Goal: Check status: Check status

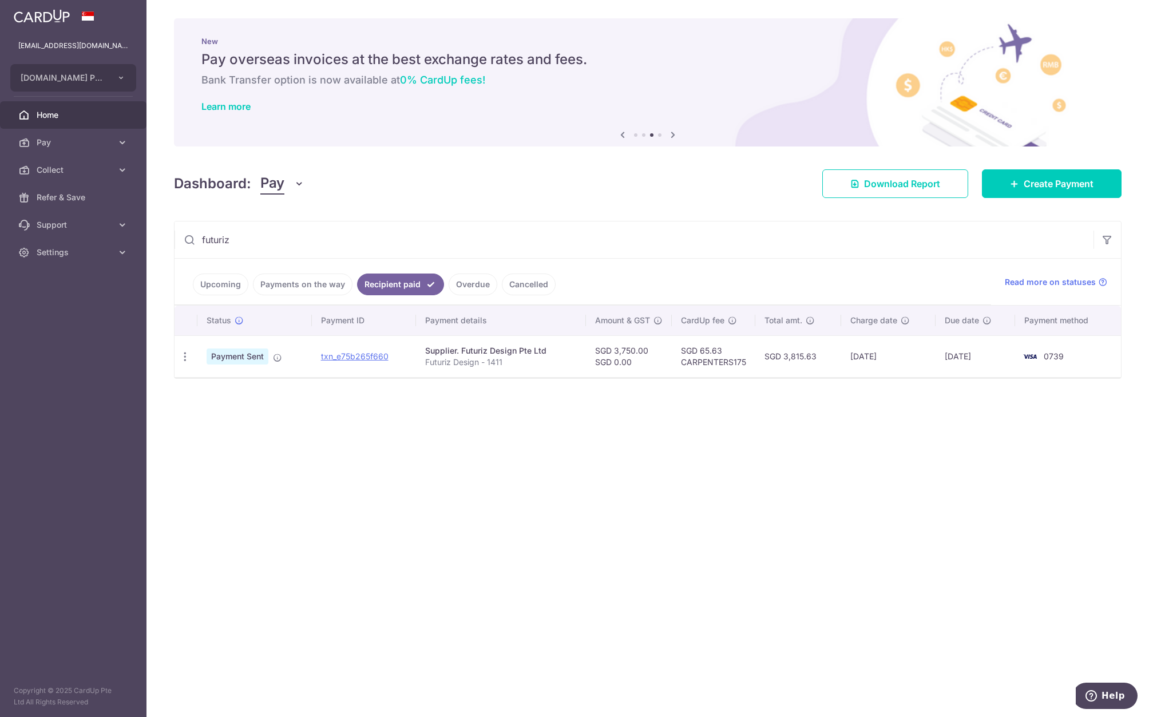
click at [356, 245] on input "futuriz" at bounding box center [634, 239] width 919 height 37
click at [378, 250] on input "trust" at bounding box center [634, 239] width 919 height 37
type input "trust"
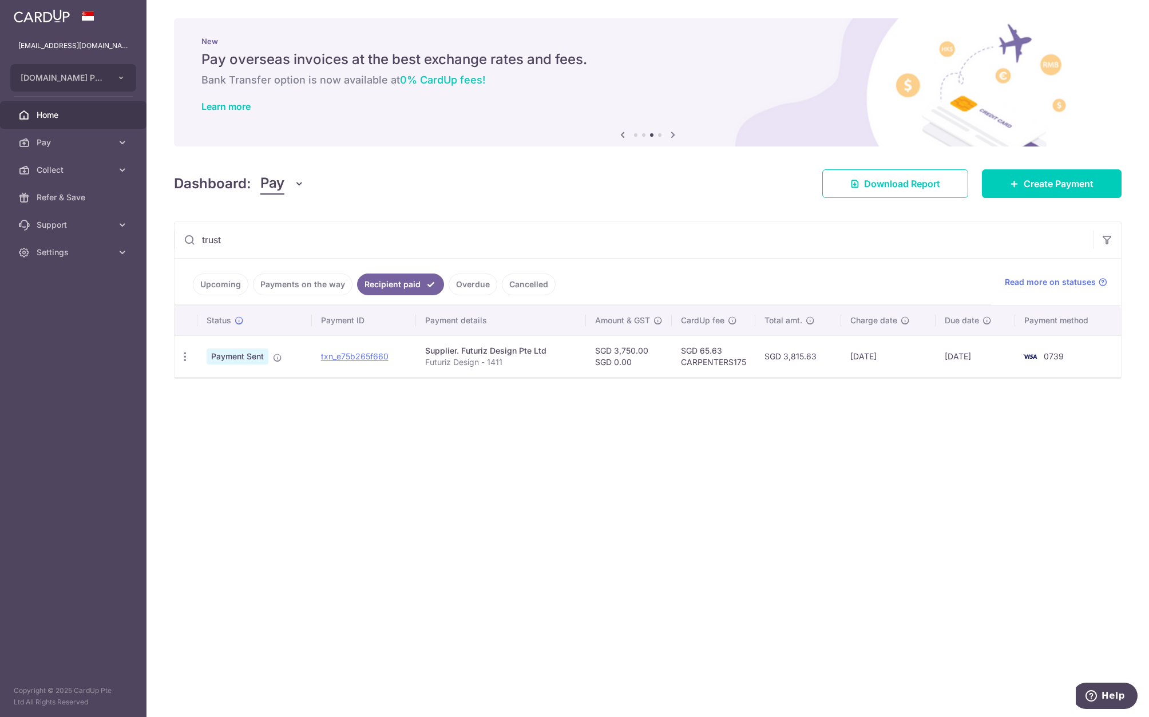
click at [334, 282] on link "Payments on the way" at bounding box center [303, 284] width 100 height 22
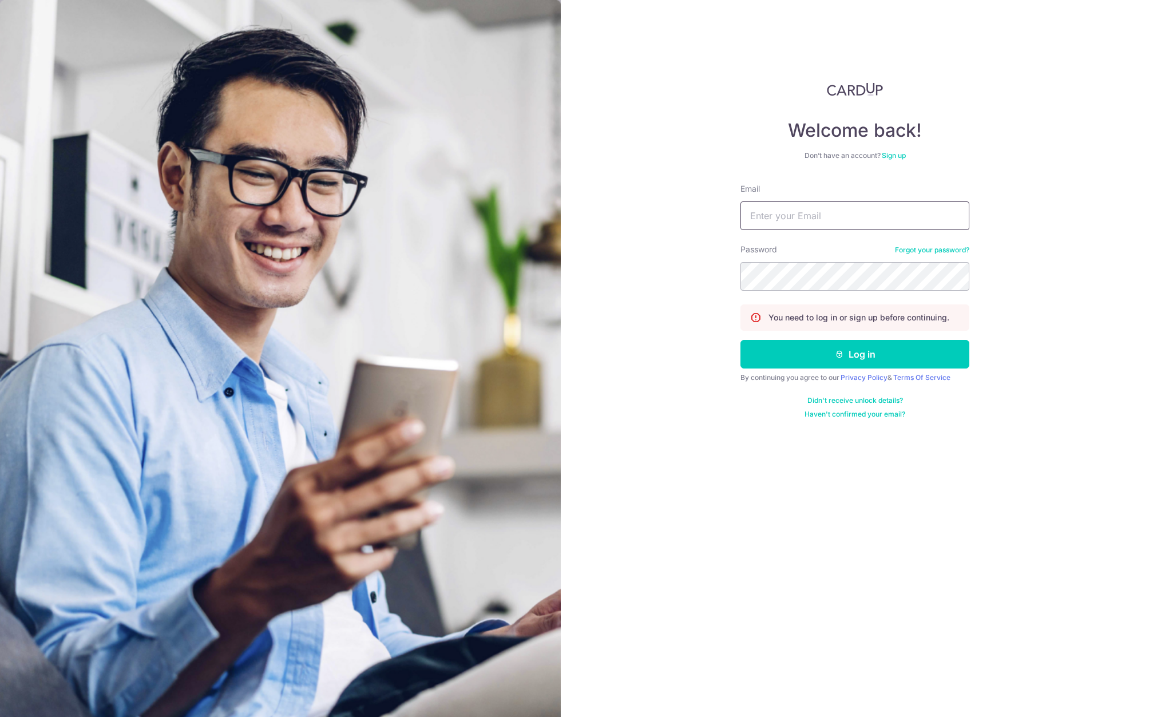
click at [871, 221] on input "Email" at bounding box center [854, 215] width 229 height 29
type input "[EMAIL_ADDRESS][DOMAIN_NAME]"
click at [740, 340] on button "Log in" at bounding box center [854, 354] width 229 height 29
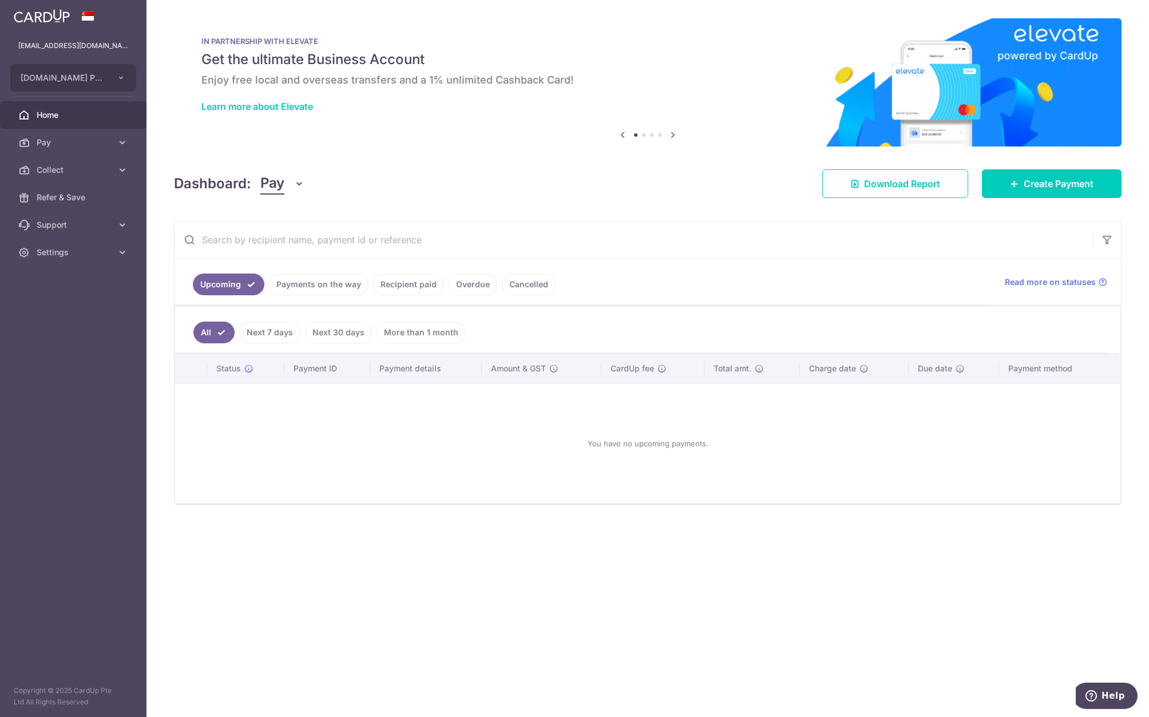
click at [408, 283] on link "Recipient paid" at bounding box center [408, 284] width 71 height 22
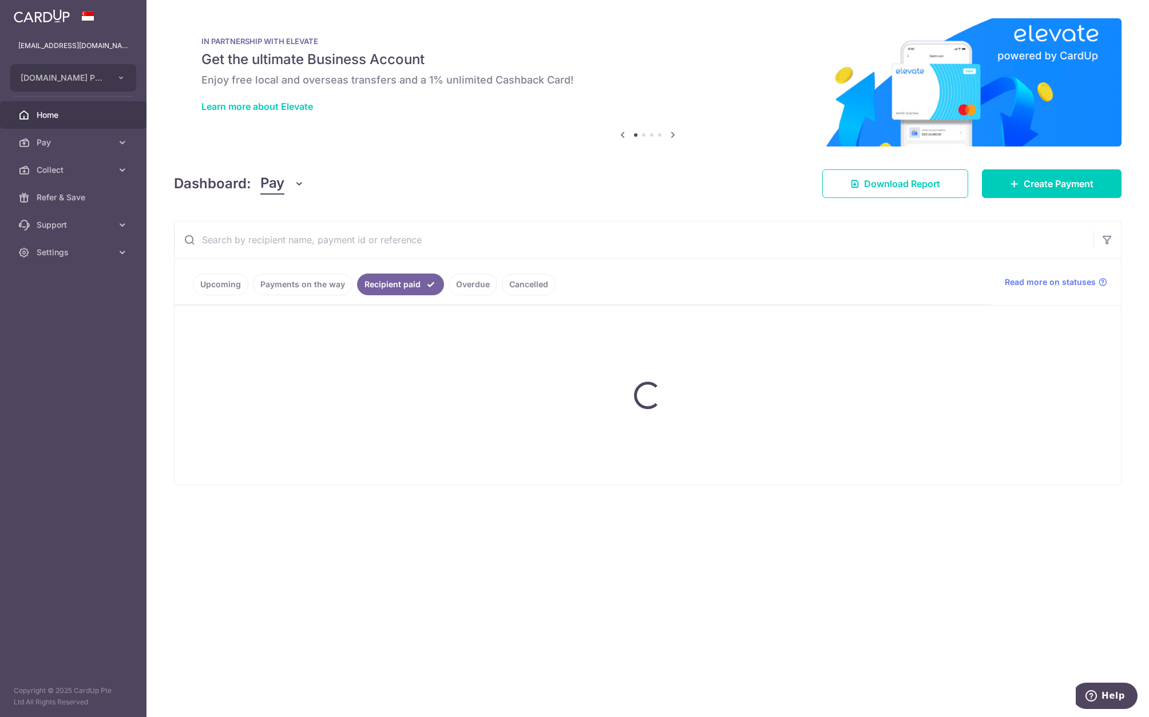
click at [346, 241] on input "text" at bounding box center [634, 239] width 919 height 37
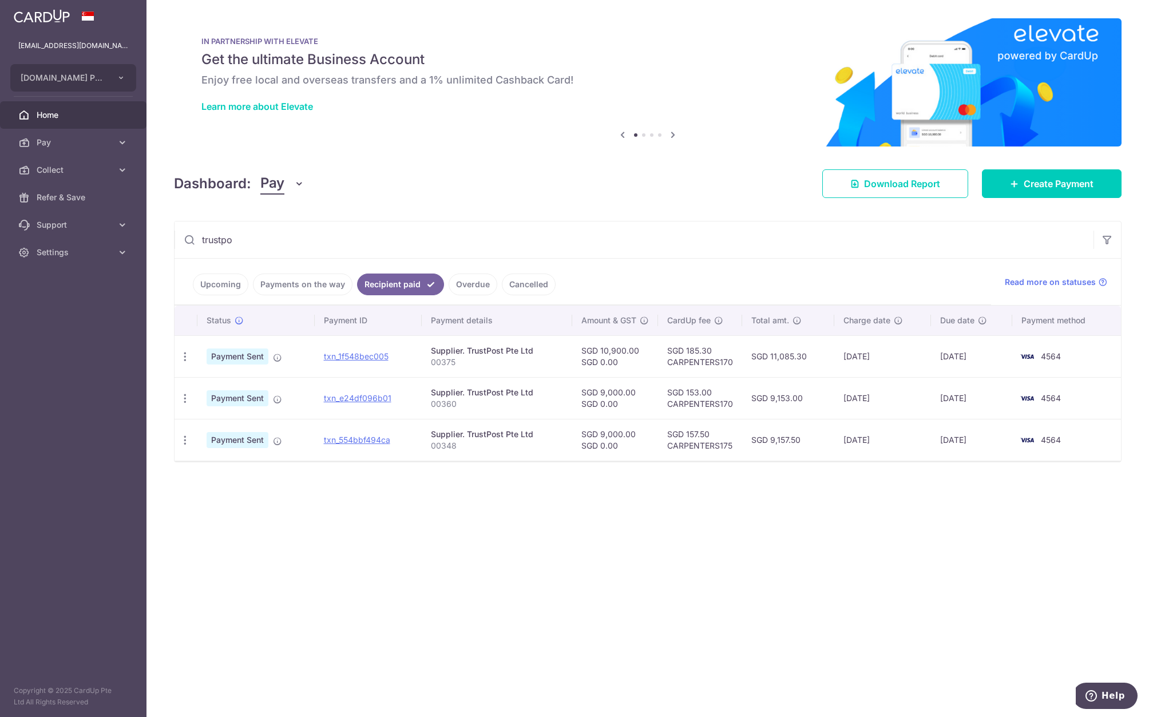
type input "trustpo"
